Goal: Information Seeking & Learning: Learn about a topic

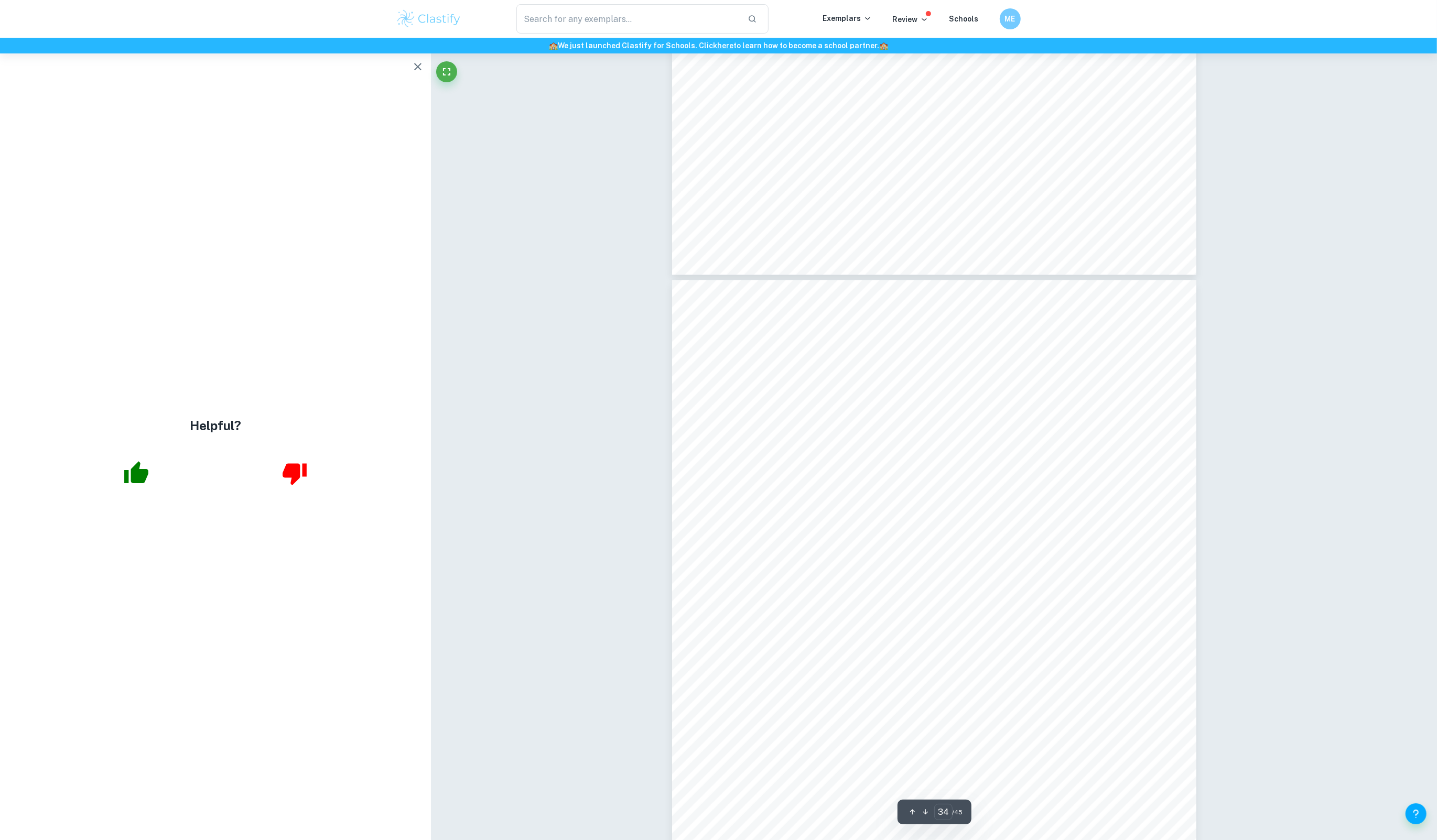
scroll to position [24511, 0]
click at [805, 494] on span "of unemployment" at bounding box center [794, 495] width 64 height 9
click at [810, 493] on span "of unemployment" at bounding box center [794, 495] width 64 height 9
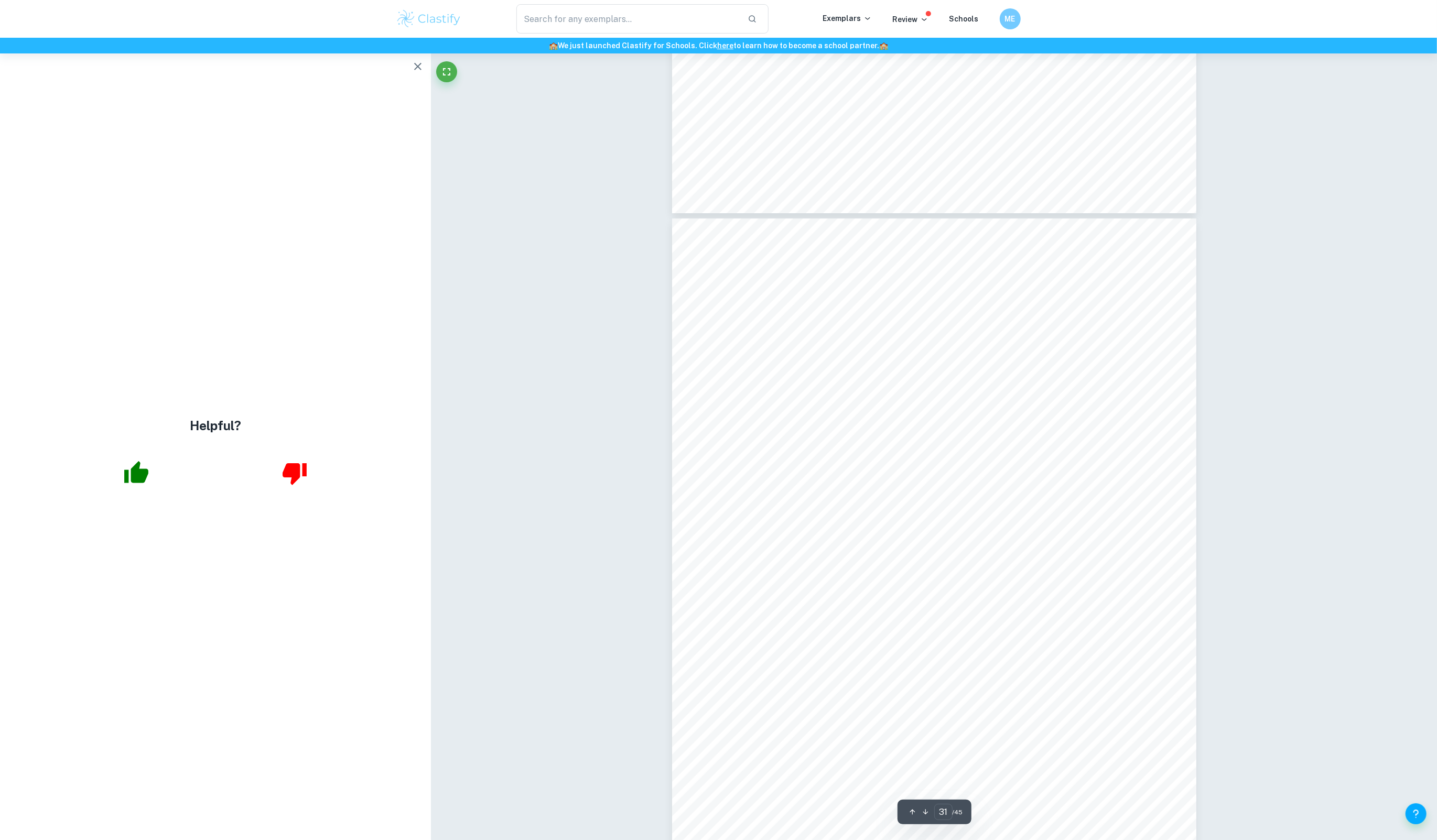
scroll to position [22335, 0]
type input "32"
